Goal: Information Seeking & Learning: Learn about a topic

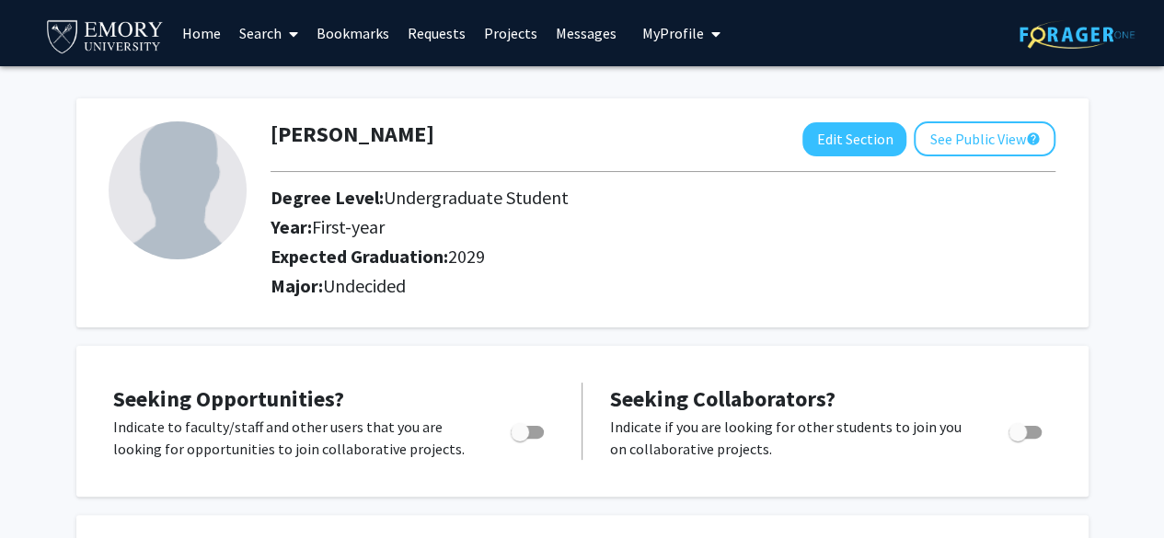
click at [278, 22] on link "Search" at bounding box center [268, 33] width 77 height 64
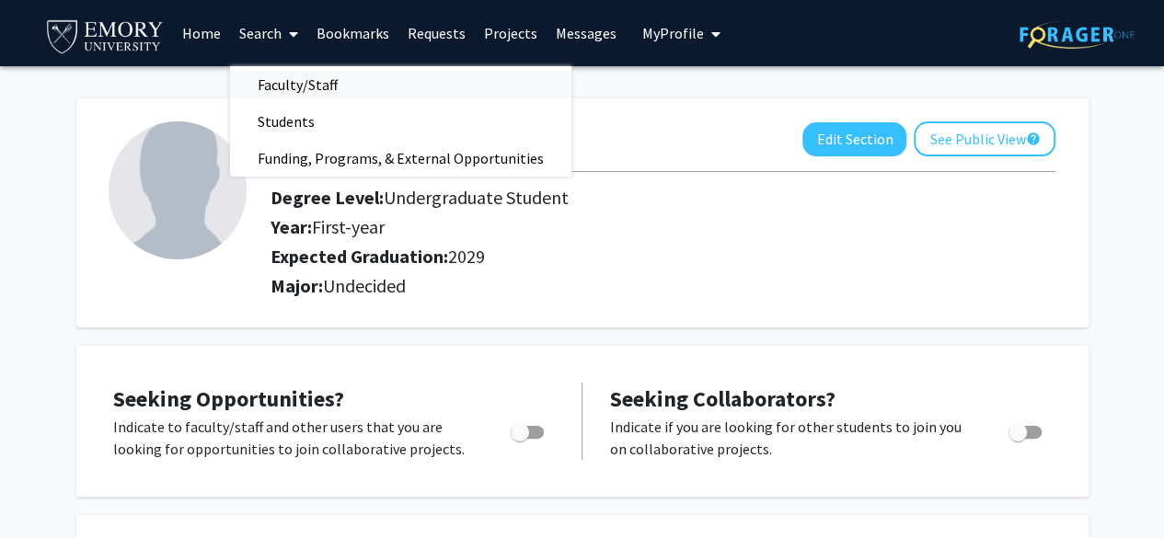
click at [284, 70] on span "Faculty/Staff" at bounding box center [297, 84] width 135 height 37
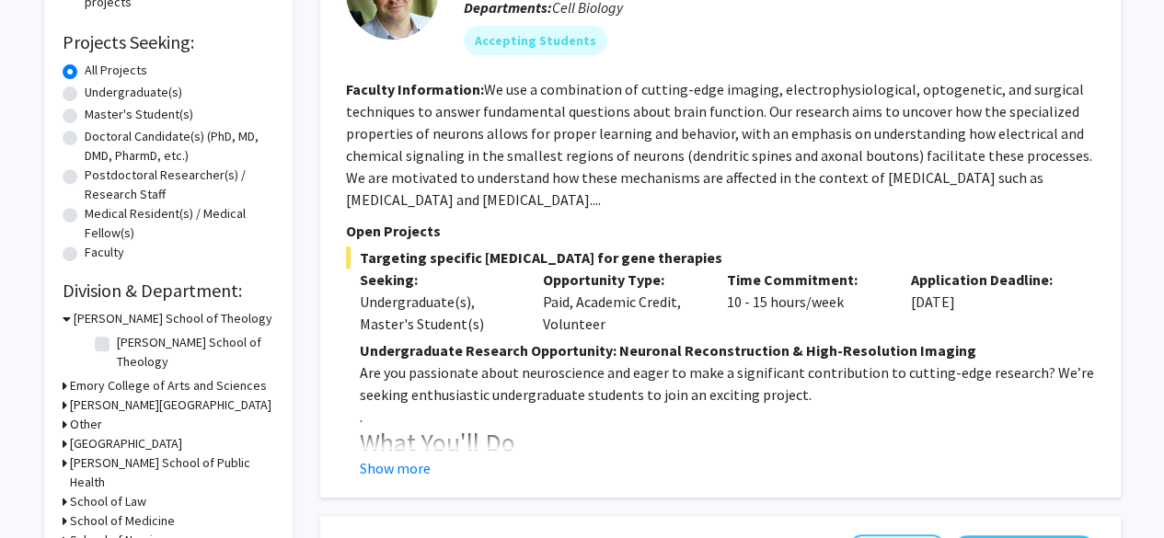
scroll to position [311, 0]
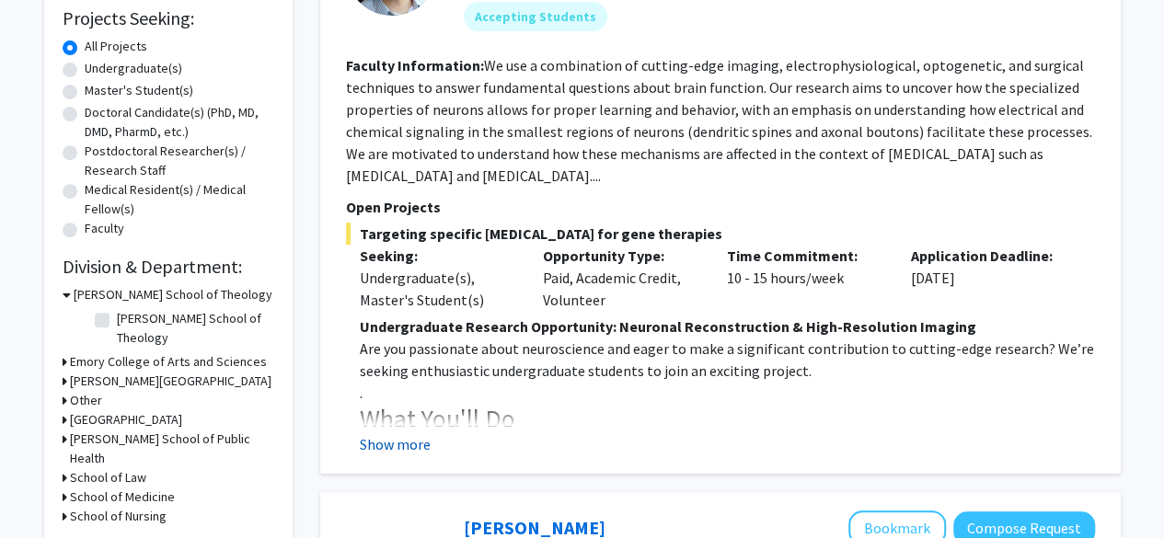
click at [403, 450] on button "Show more" at bounding box center [395, 444] width 71 height 22
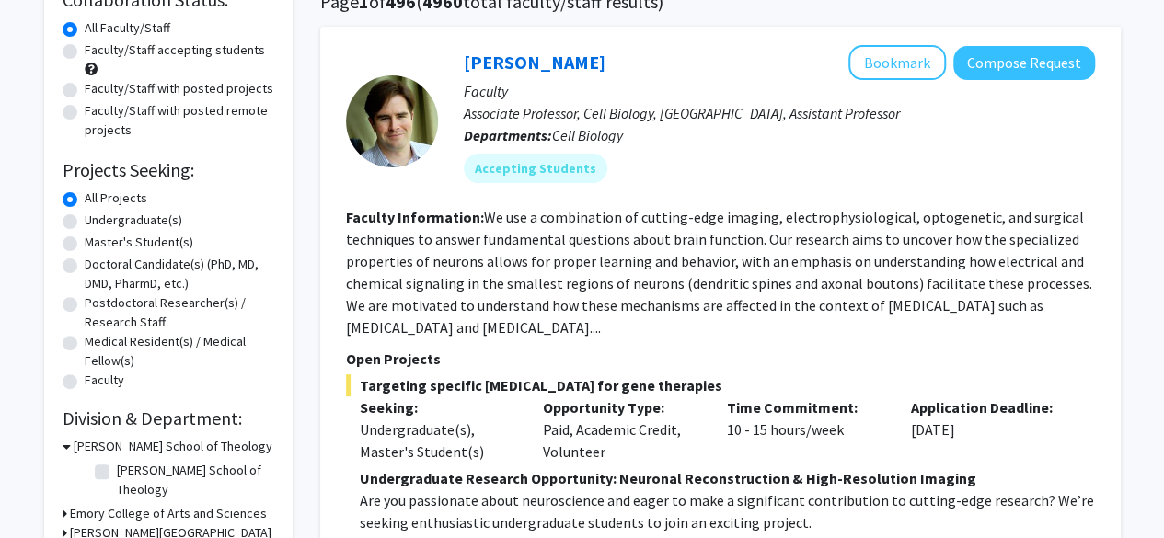
scroll to position [154, 0]
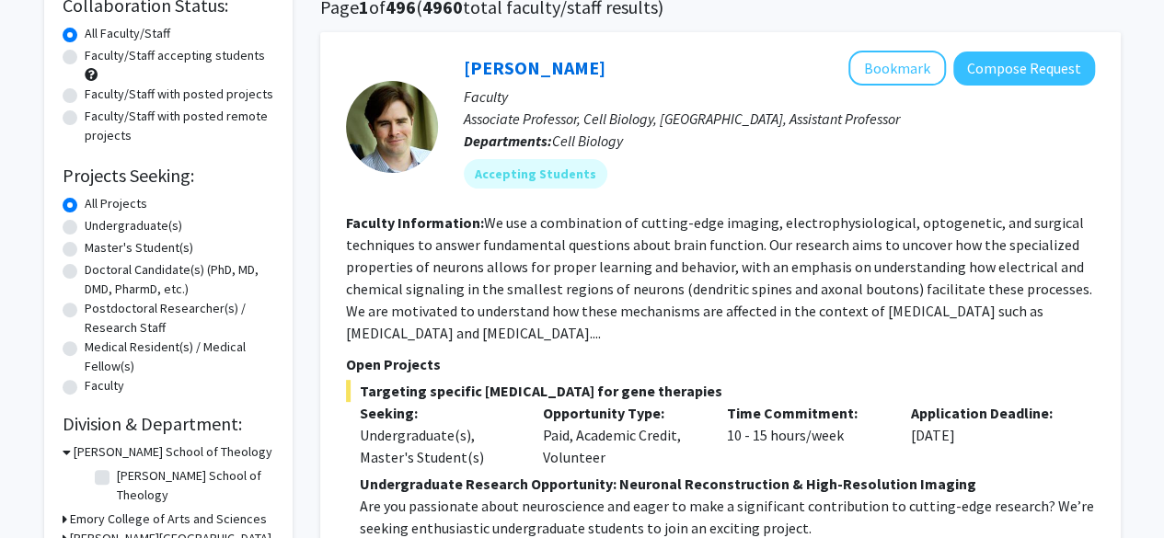
click at [85, 226] on label "Undergraduate(s)" at bounding box center [134, 225] width 98 height 19
click at [85, 226] on input "Undergraduate(s)" at bounding box center [91, 222] width 12 height 12
radio input "true"
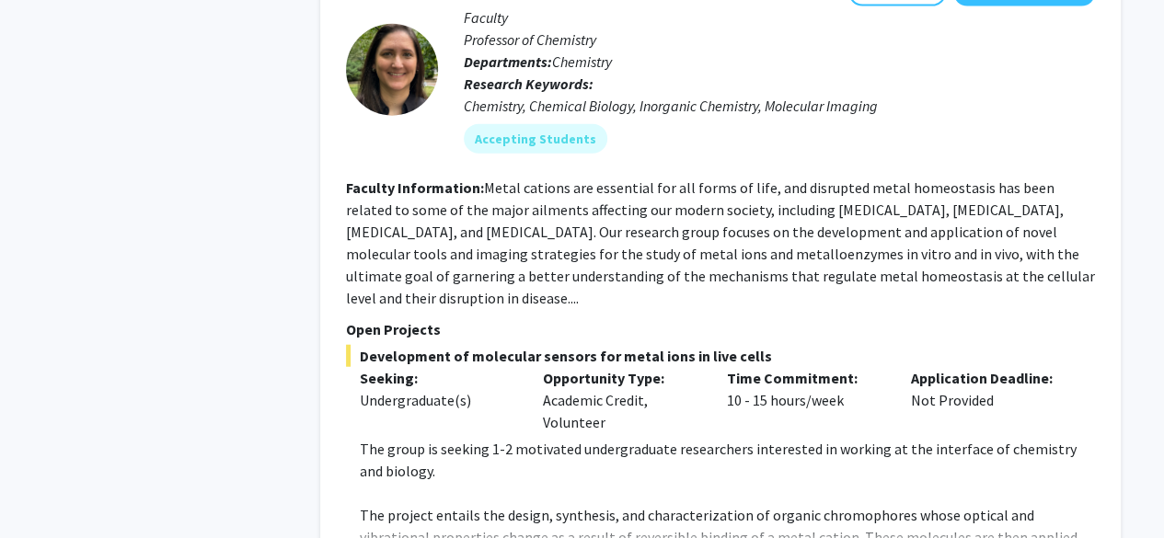
scroll to position [1980, 0]
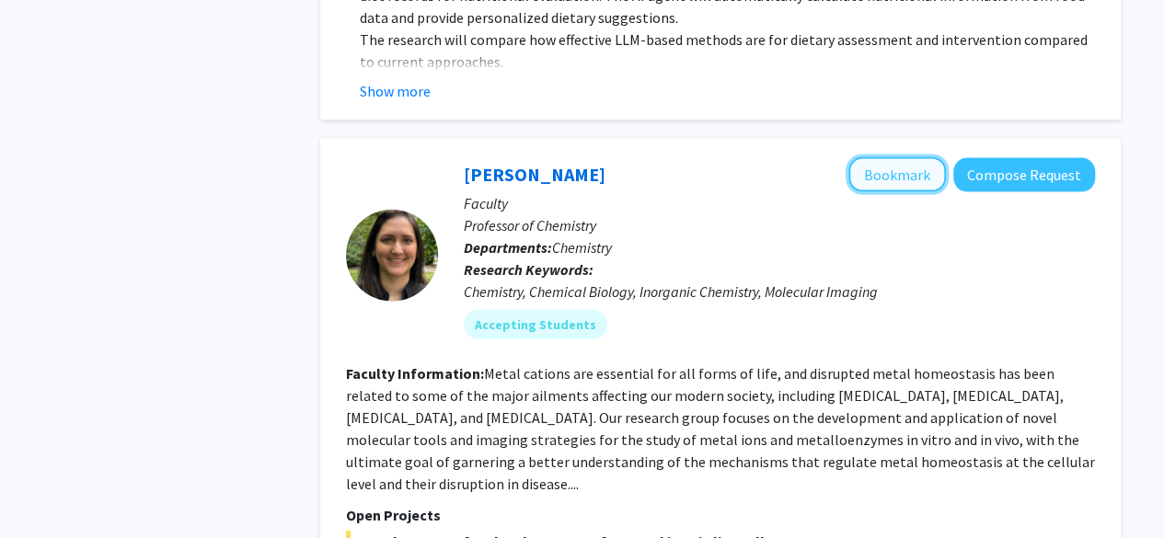
click at [884, 183] on button "Bookmark" at bounding box center [897, 174] width 98 height 35
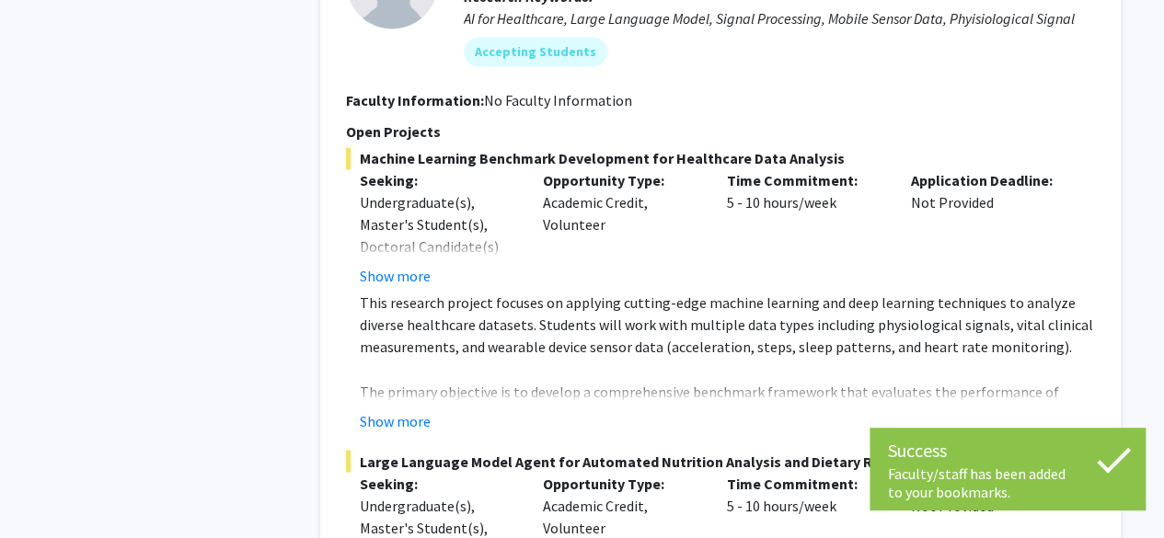
scroll to position [1119, 0]
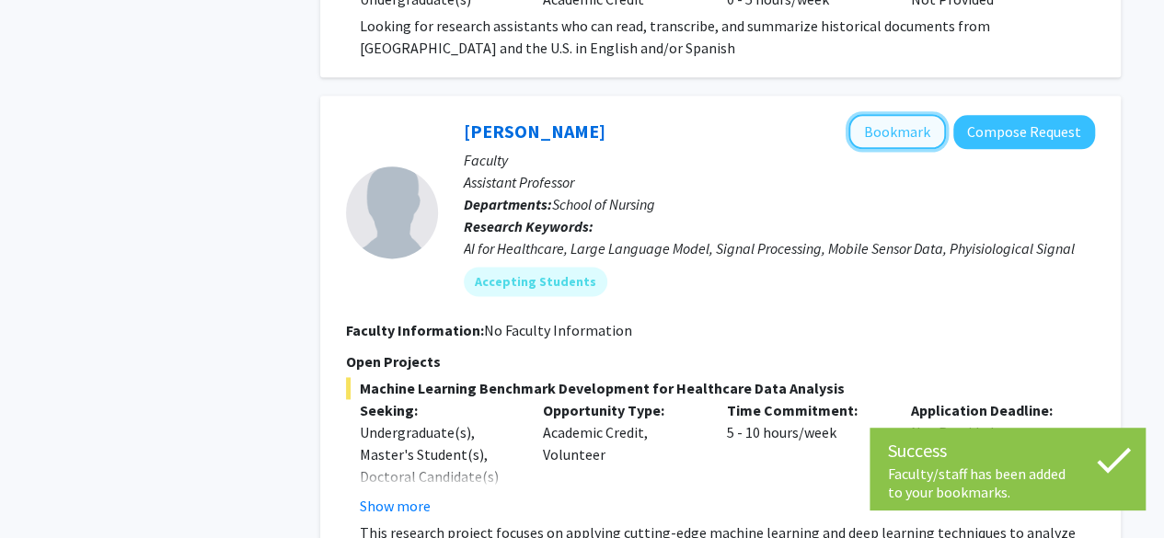
click at [878, 141] on button "Bookmark" at bounding box center [897, 131] width 98 height 35
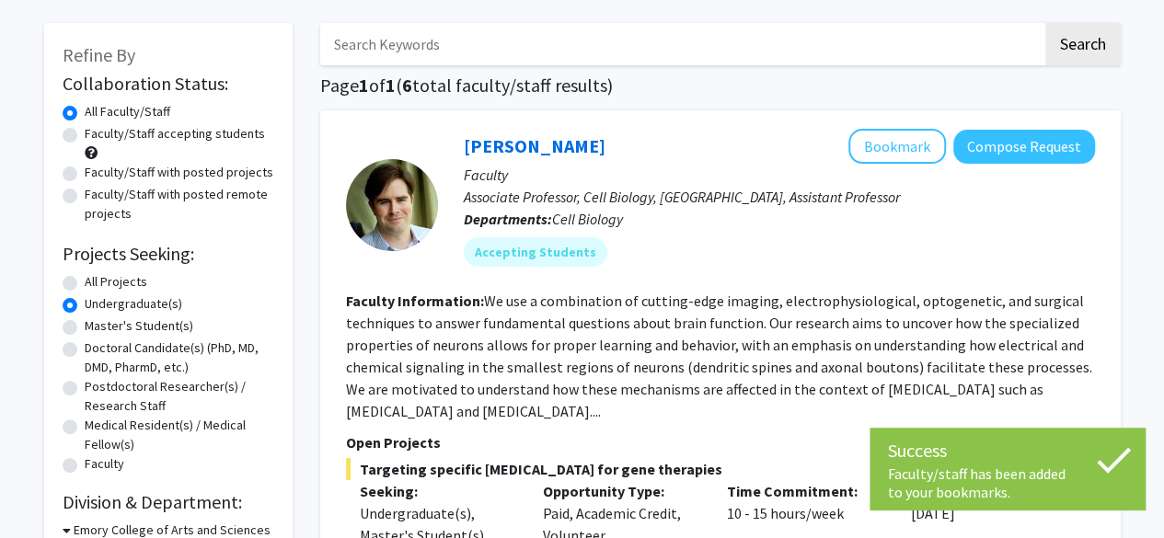
scroll to position [55, 0]
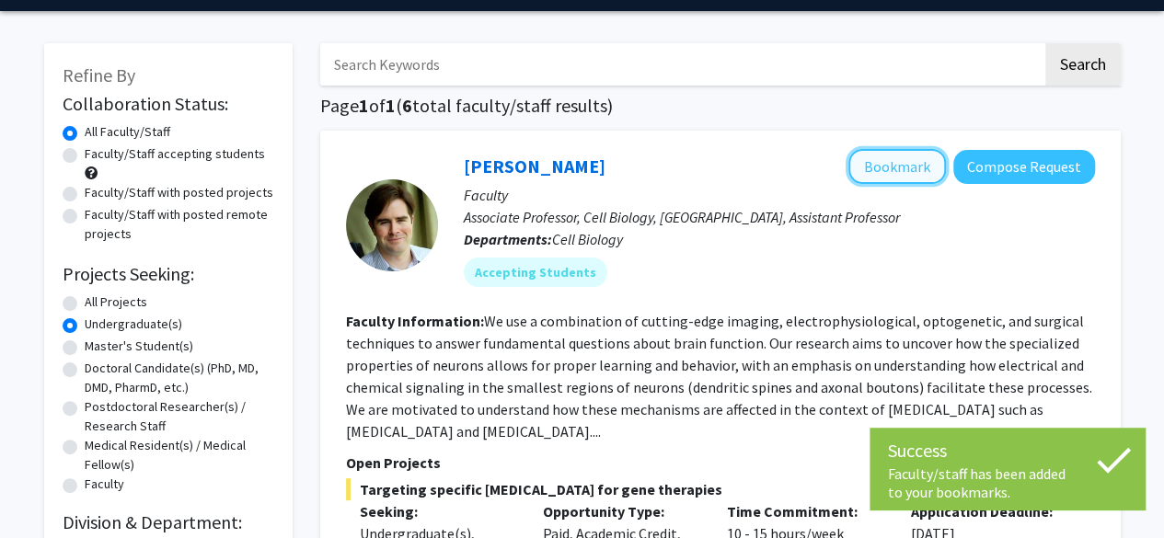
click at [894, 174] on button "Bookmark" at bounding box center [897, 166] width 98 height 35
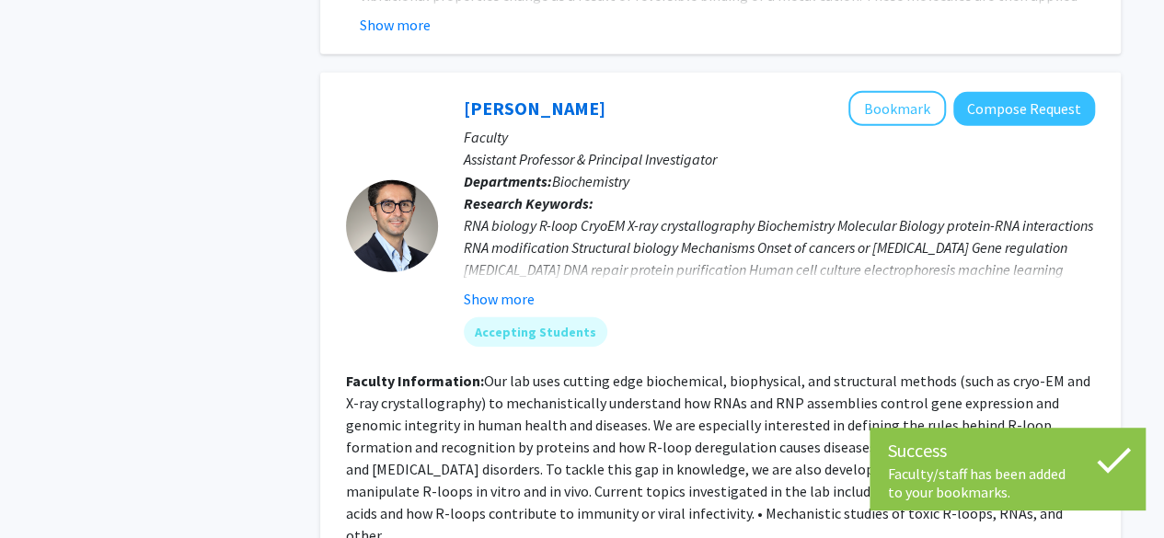
scroll to position [2706, 0]
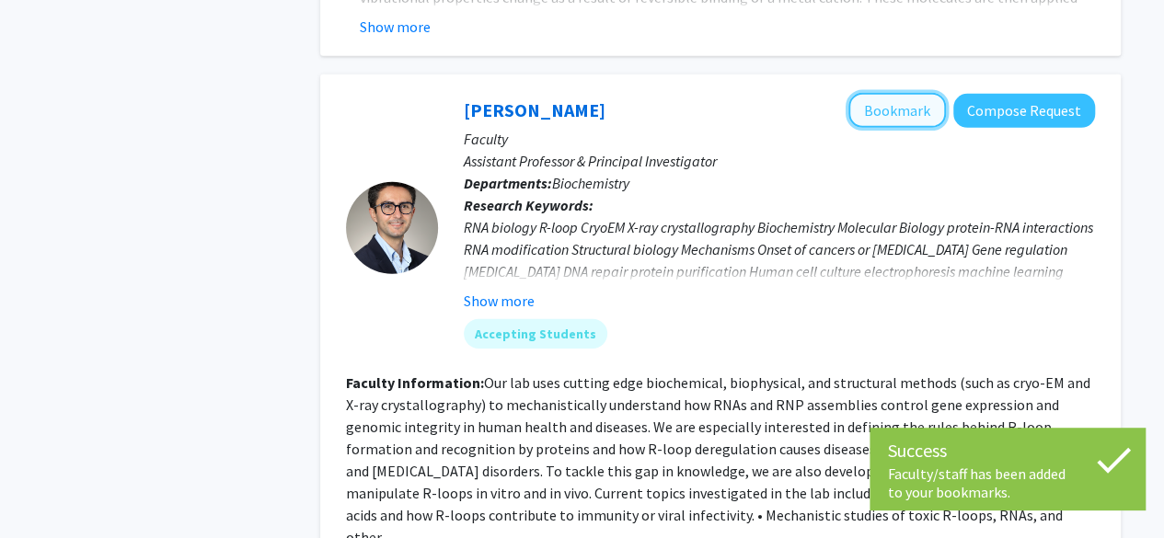
click at [878, 98] on button "Bookmark" at bounding box center [897, 110] width 98 height 35
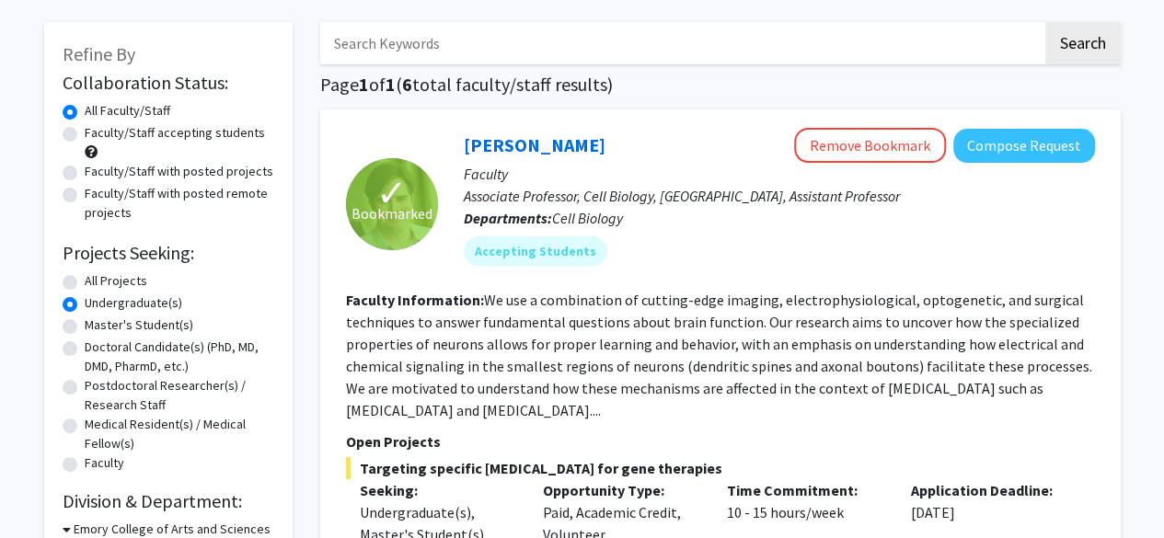
scroll to position [0, 0]
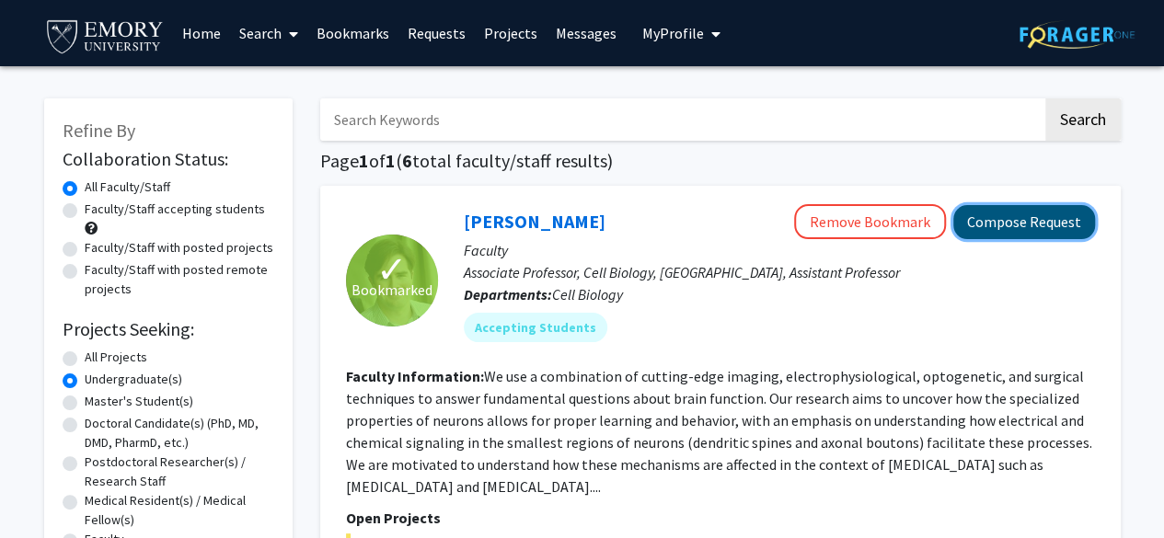
click at [988, 224] on button "Compose Request" at bounding box center [1024, 222] width 142 height 34
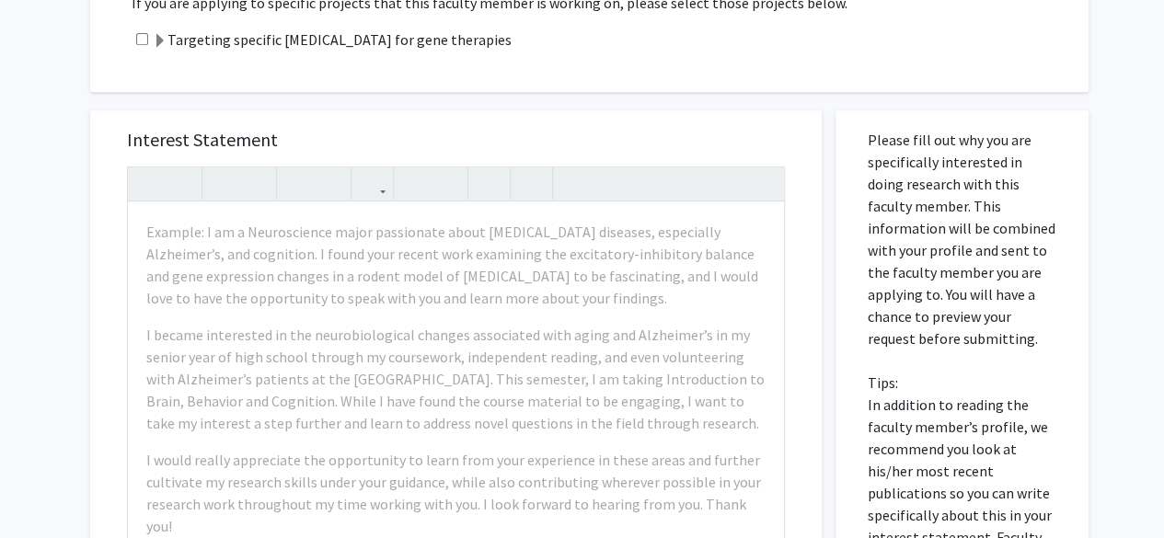
scroll to position [400, 0]
click at [600, 119] on div "Interest Statement Example: I am a Neuroscience major passionate about [MEDICAL…" at bounding box center [456, 383] width 694 height 549
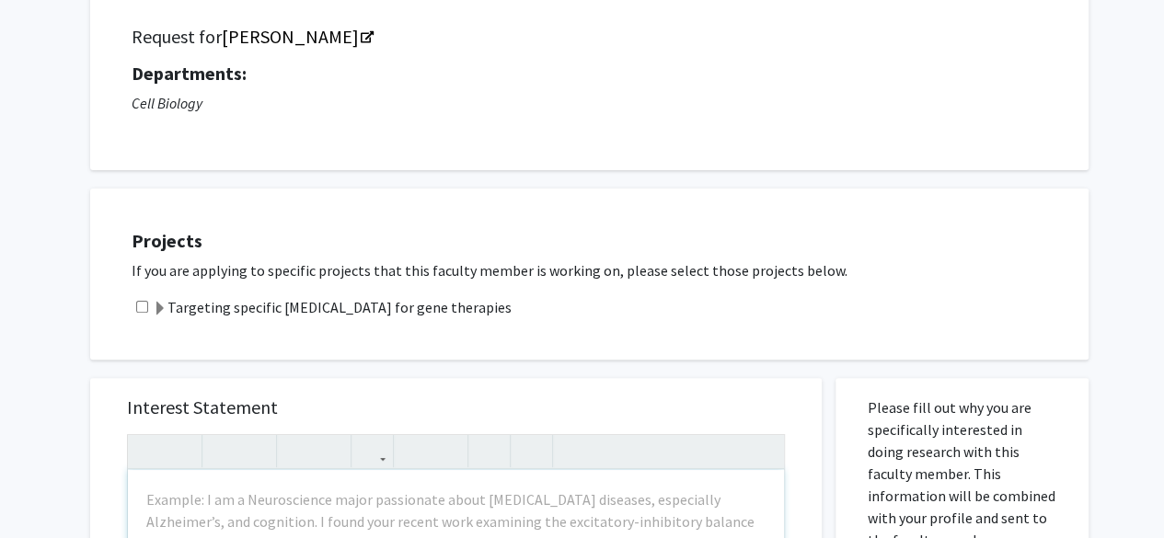
scroll to position [131, 0]
click at [143, 308] on input "checkbox" at bounding box center [142, 308] width 12 height 12
checkbox input "true"
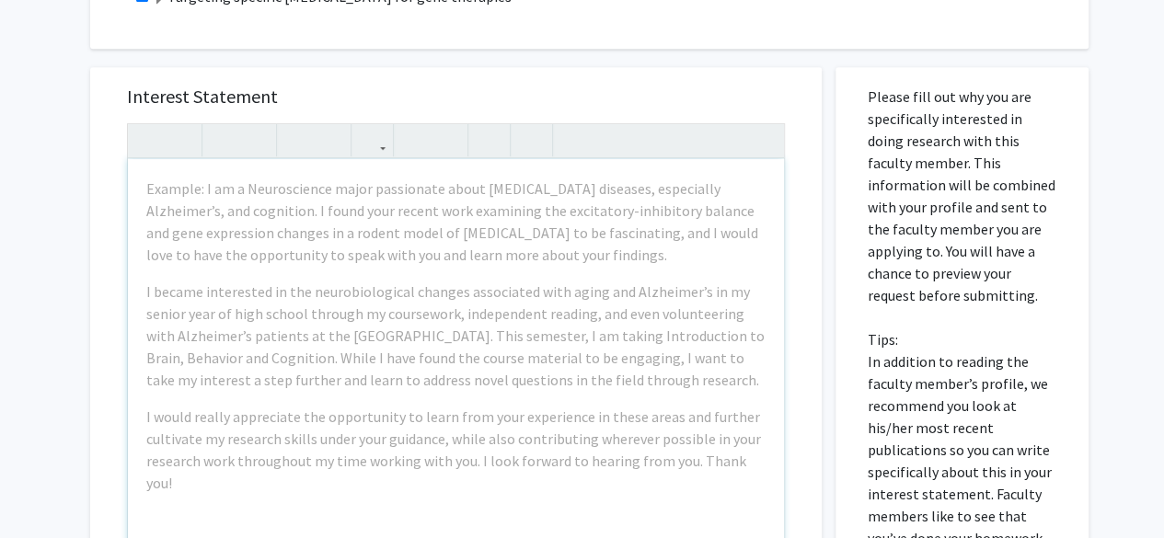
scroll to position [451, 0]
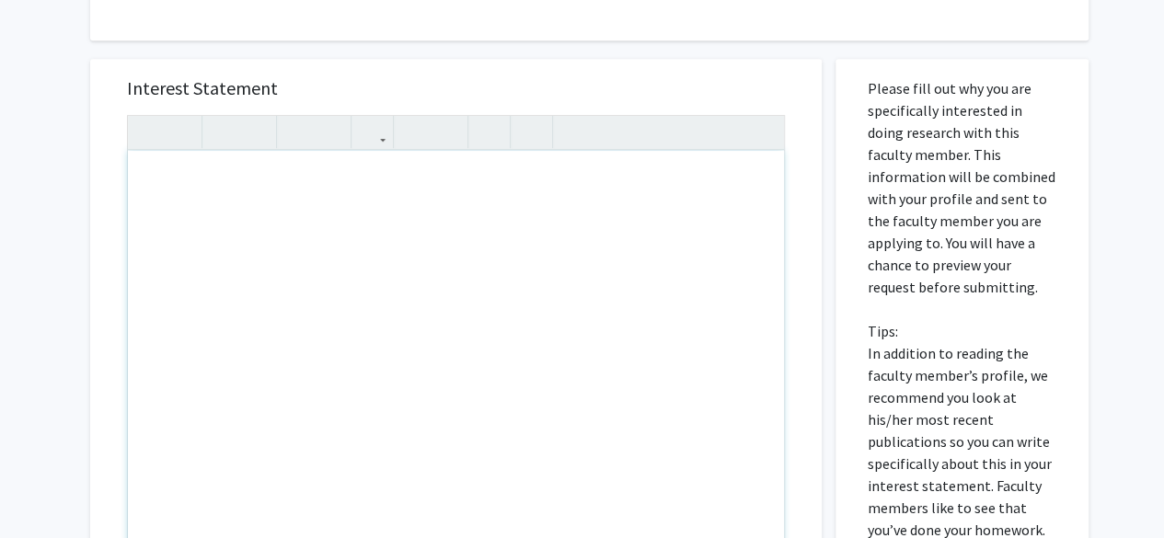
click at [57, 195] on div "All Requests Request for [PERSON_NAME] Request for [PERSON_NAME] Departments: C…" at bounding box center [582, 265] width 1164 height 1298
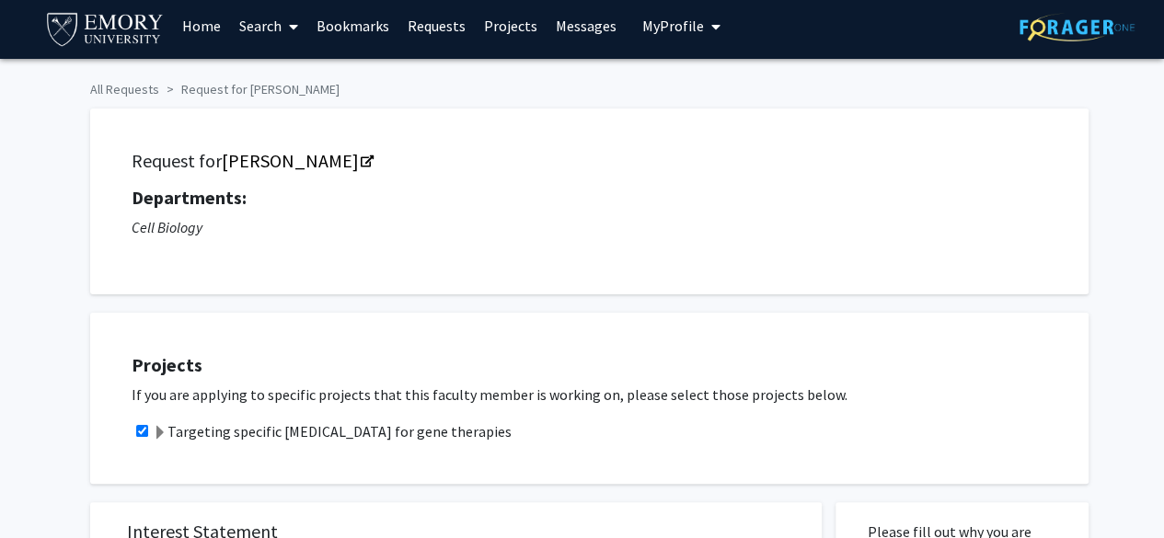
scroll to position [0, 0]
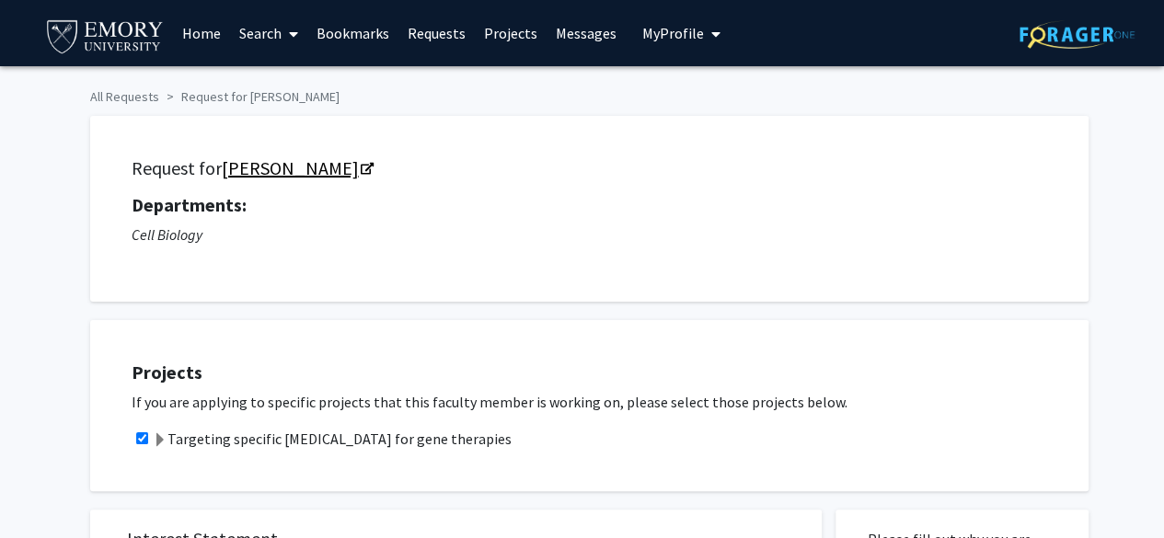
click at [252, 177] on link "[PERSON_NAME]" at bounding box center [297, 167] width 150 height 23
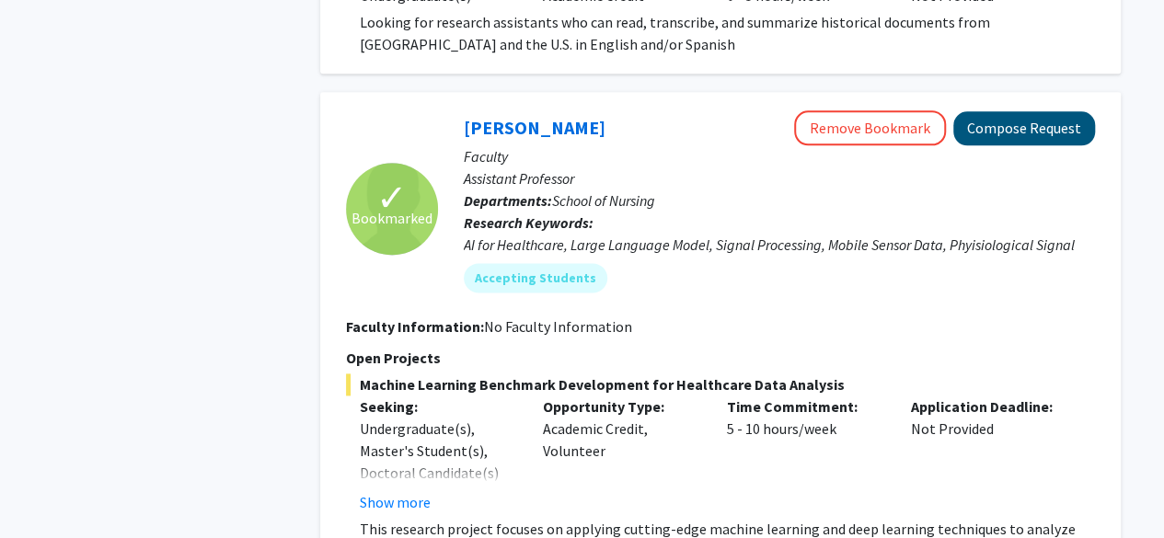
scroll to position [1123, 0]
click at [1016, 132] on button "Compose Request" at bounding box center [1024, 127] width 142 height 34
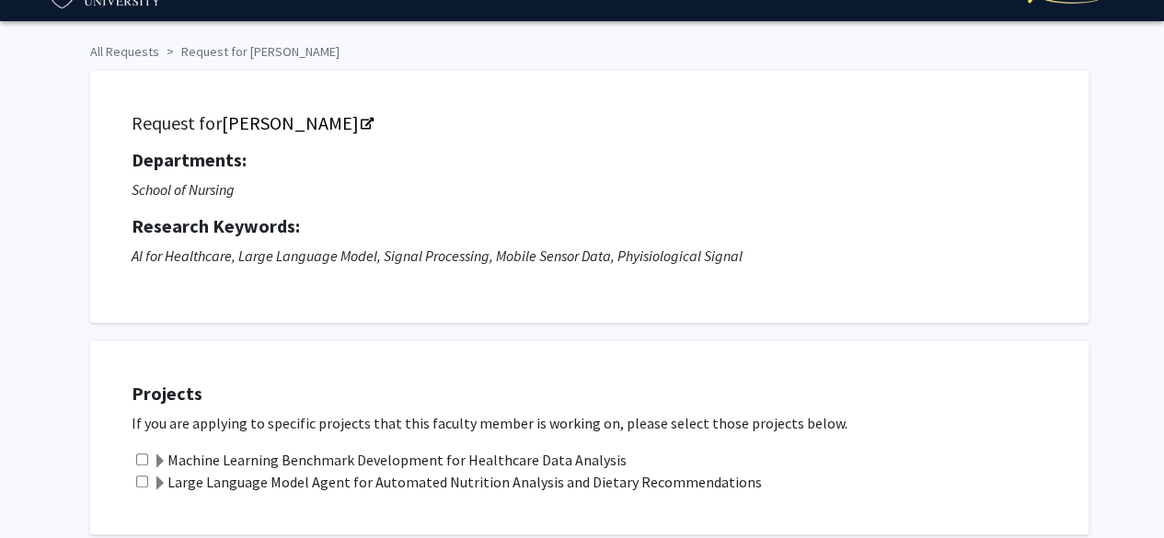
scroll to position [39, 0]
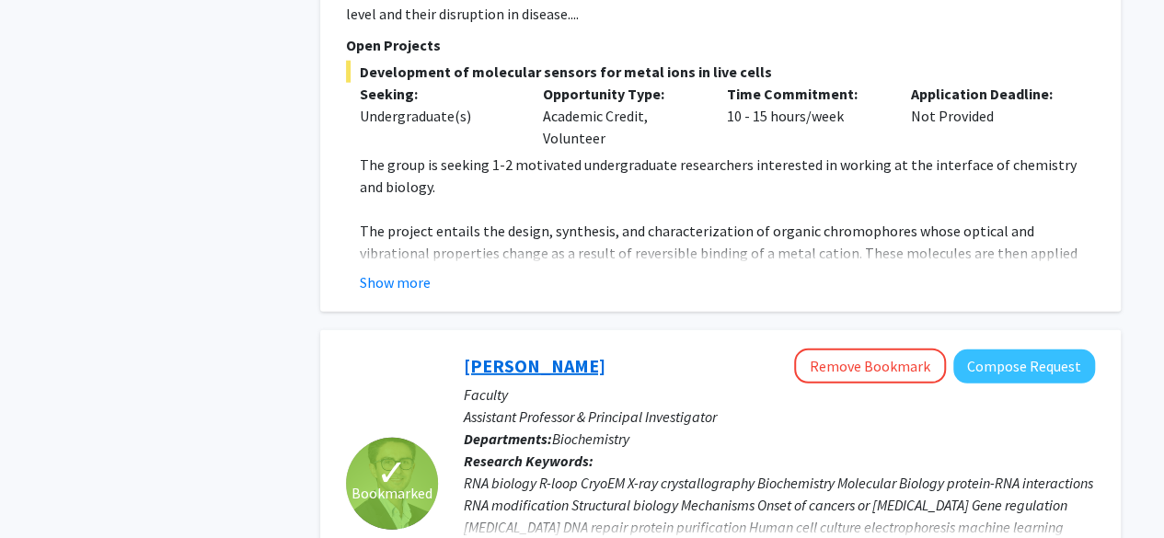
scroll to position [2633, 0]
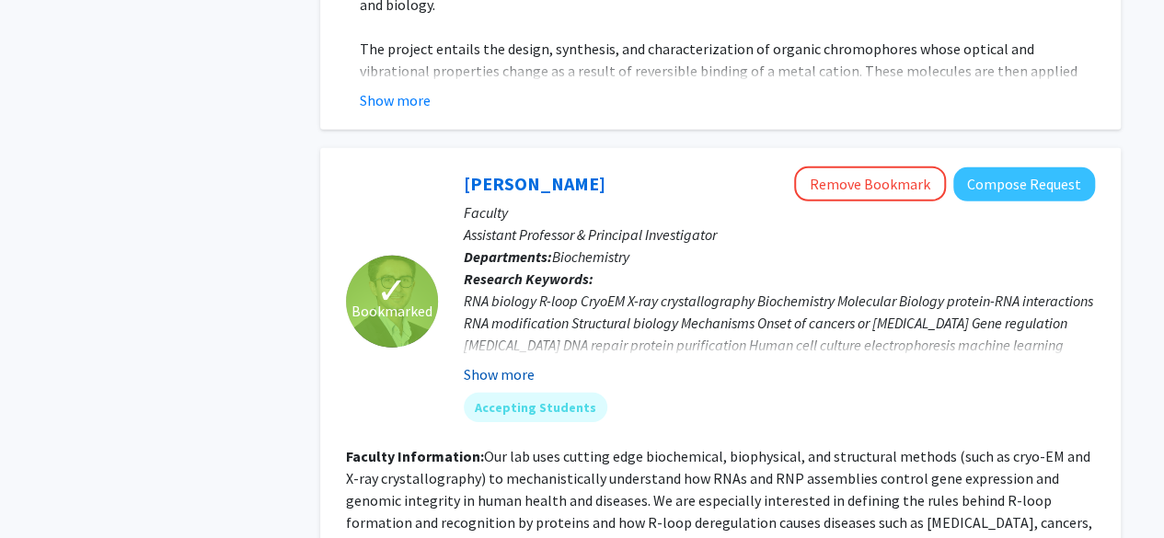
click at [526, 363] on button "Show more" at bounding box center [499, 374] width 71 height 22
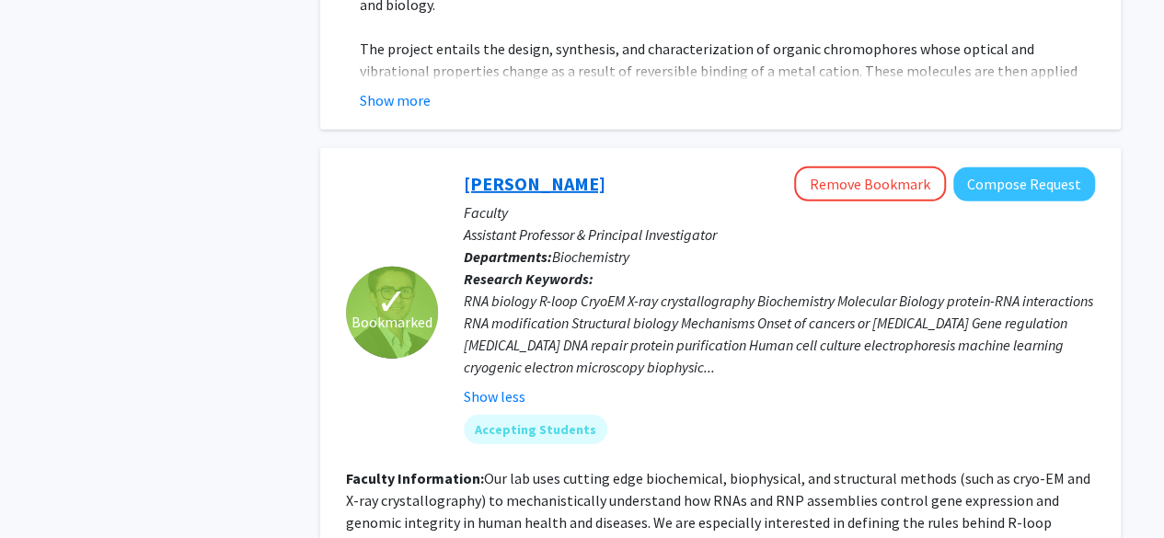
click at [500, 172] on link "[PERSON_NAME]" at bounding box center [535, 183] width 142 height 23
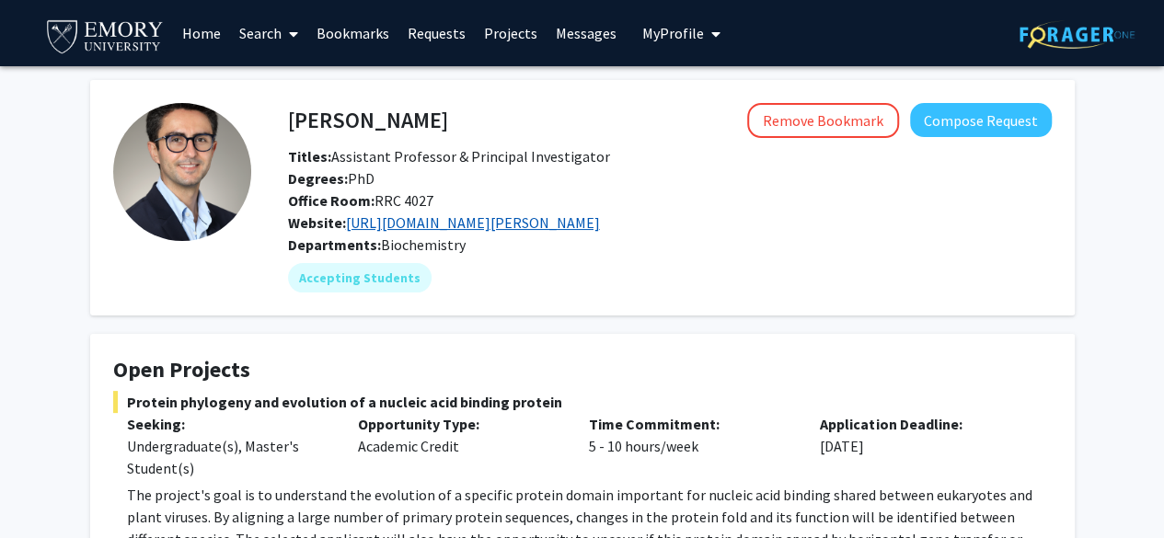
click at [474, 224] on link "[URL][DOMAIN_NAME][PERSON_NAME]" at bounding box center [473, 222] width 254 height 18
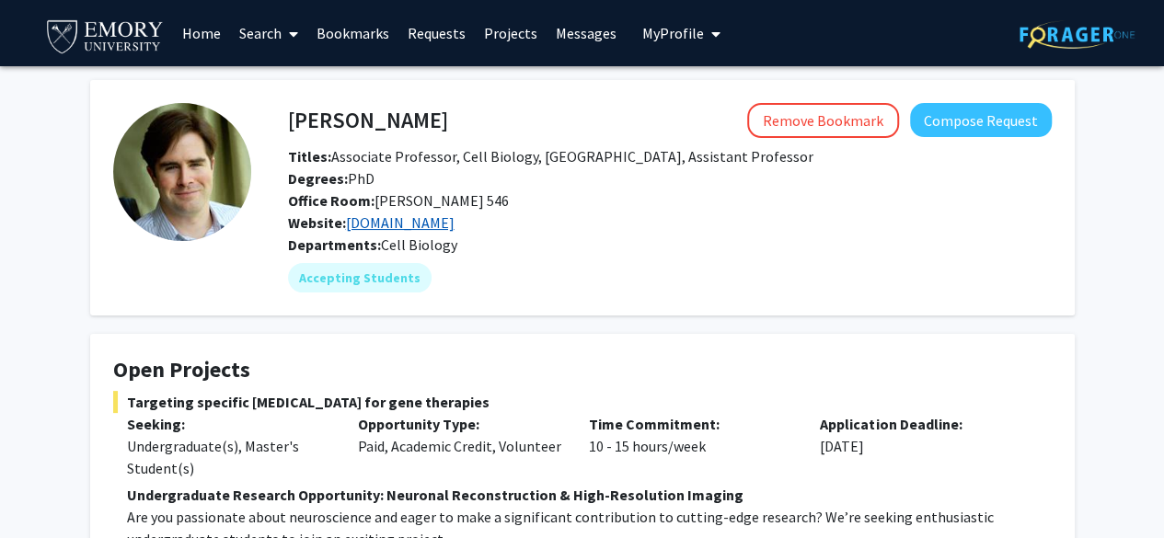
click at [384, 231] on link "rowlab.org" at bounding box center [400, 222] width 109 height 18
